Goal: Information Seeking & Learning: Learn about a topic

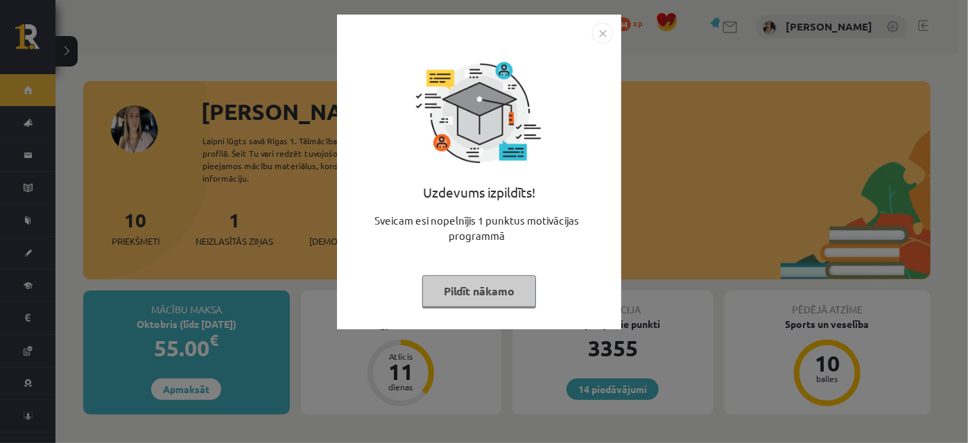
click at [492, 283] on button "Pildīt nākamo" at bounding box center [479, 291] width 114 height 32
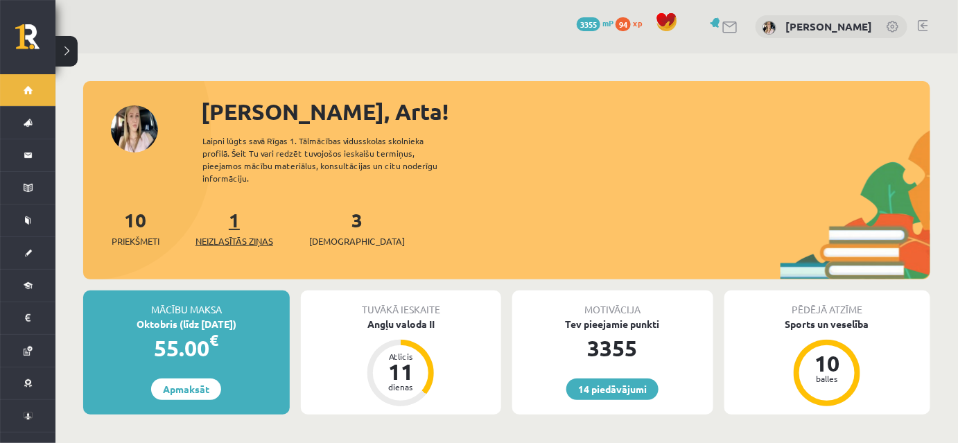
click at [239, 238] on link "1 Neizlasītās ziņas" at bounding box center [234, 227] width 78 height 41
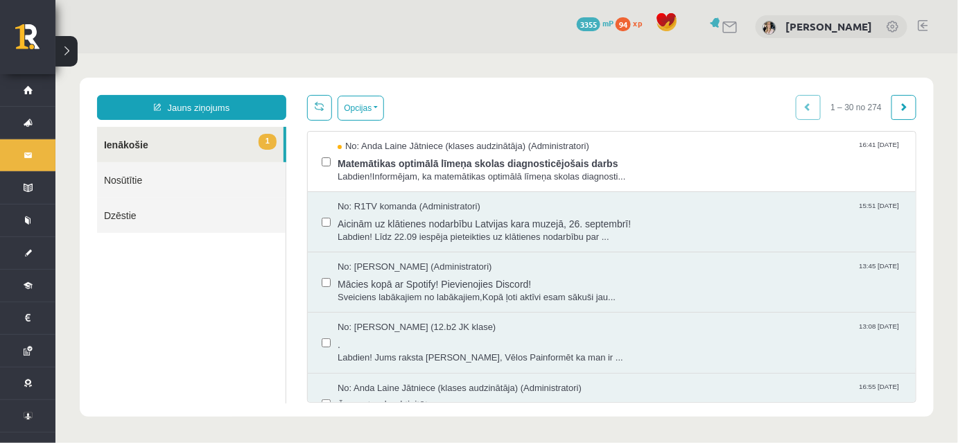
scroll to position [147, 0]
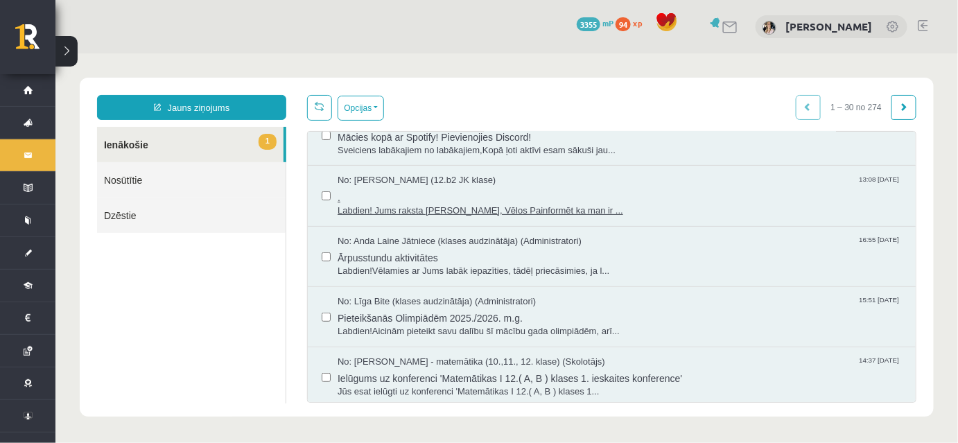
click at [493, 217] on span "Labdien! Jums raksta [PERSON_NAME], Vēlos Painformēt ka man ir ..." at bounding box center [619, 210] width 564 height 13
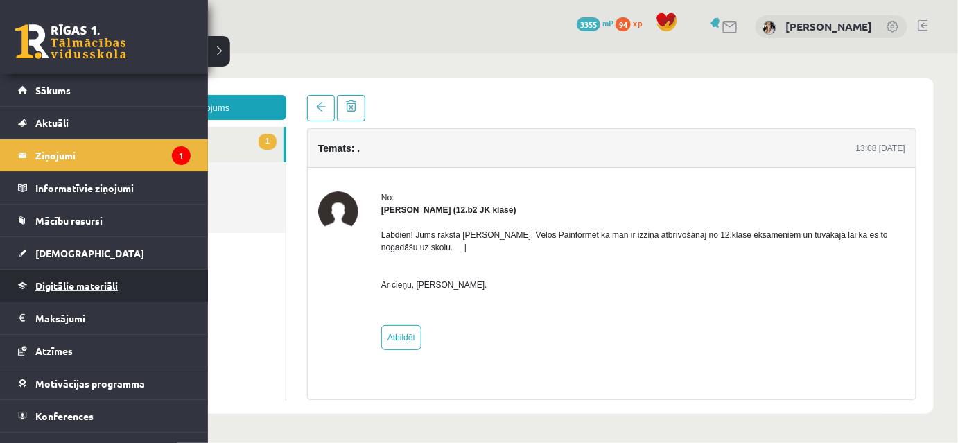
scroll to position [19, 0]
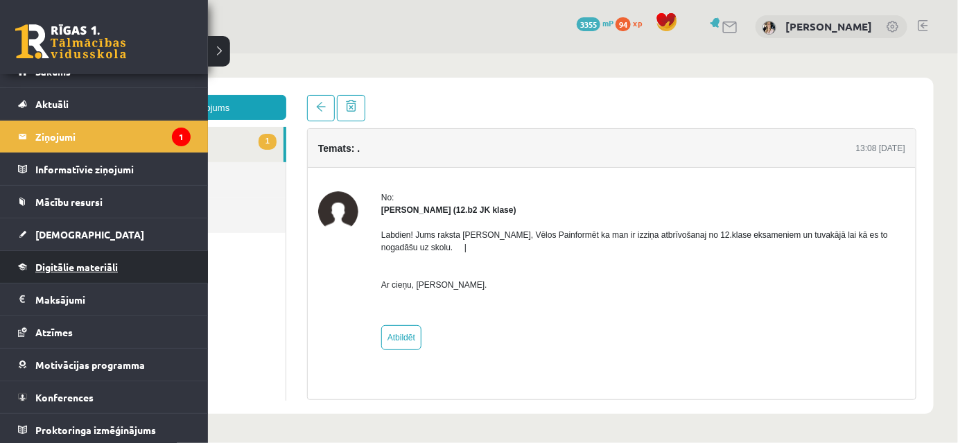
click at [81, 267] on span "Digitālie materiāli" at bounding box center [76, 267] width 82 height 12
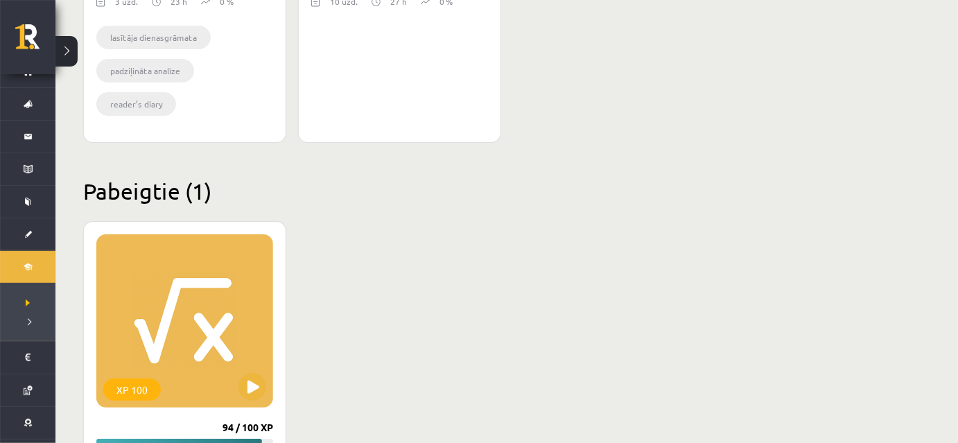
scroll to position [1323, 0]
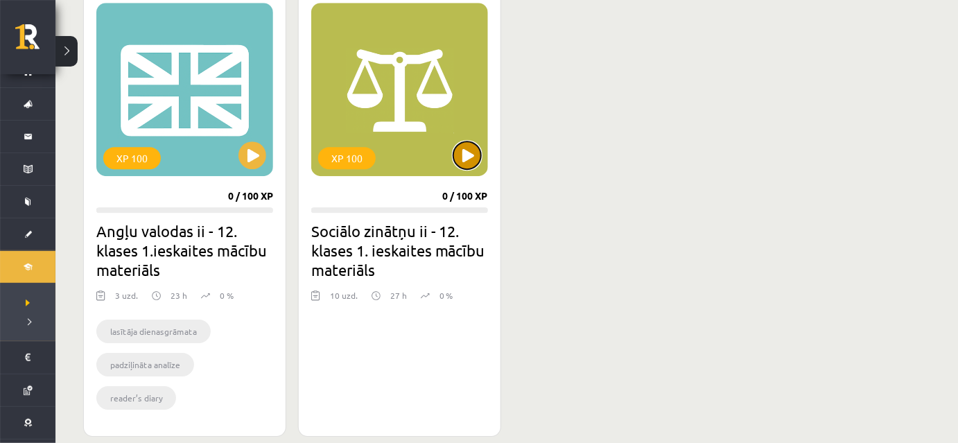
click at [464, 162] on button at bounding box center [467, 155] width 28 height 28
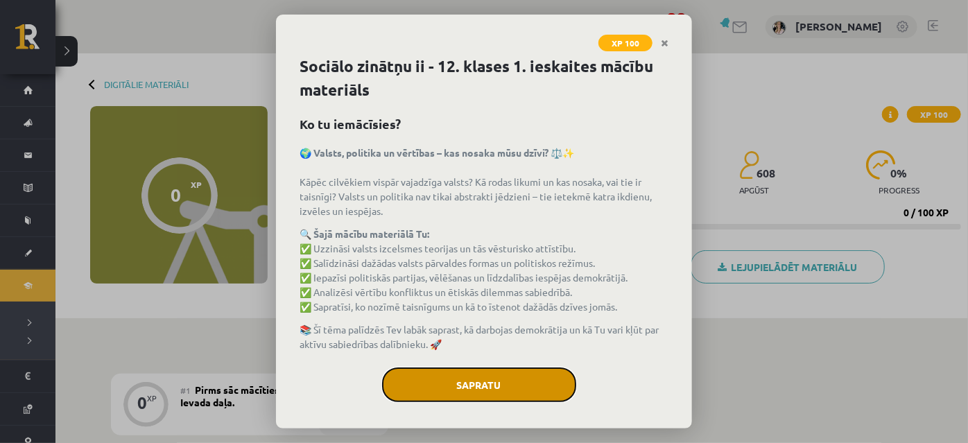
click at [482, 402] on button "Sapratu" at bounding box center [479, 384] width 194 height 35
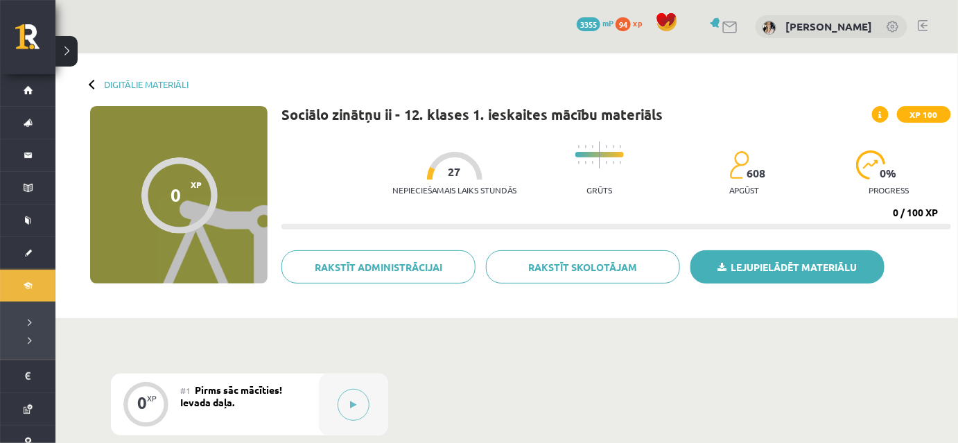
click at [754, 267] on link "Lejupielādēt materiālu" at bounding box center [787, 266] width 194 height 33
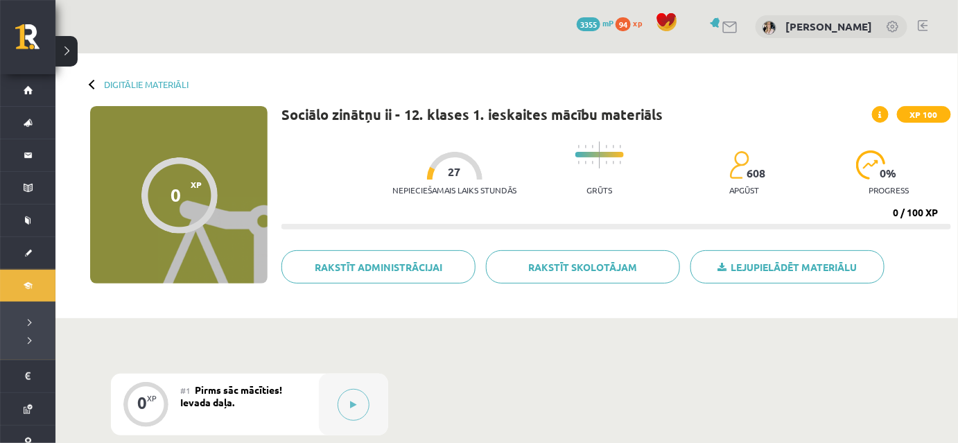
click at [90, 81] on div "Digitālie materiāli" at bounding box center [139, 84] width 98 height 10
click at [923, 25] on link at bounding box center [923, 25] width 10 height 11
